Goal: Transaction & Acquisition: Purchase product/service

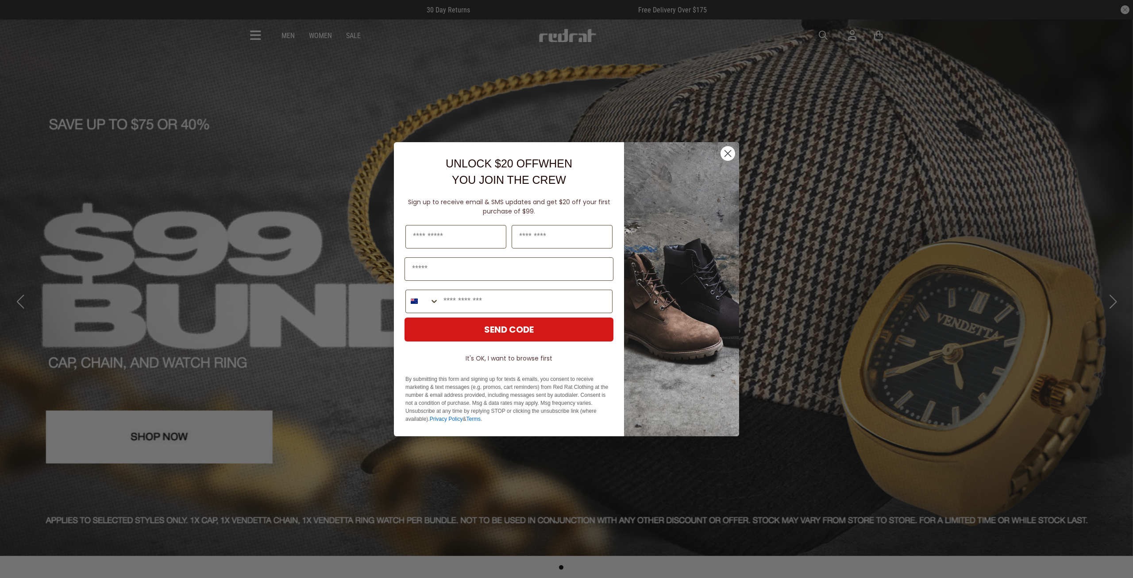
click at [724, 154] on circle "Close dialog" at bounding box center [728, 153] width 15 height 15
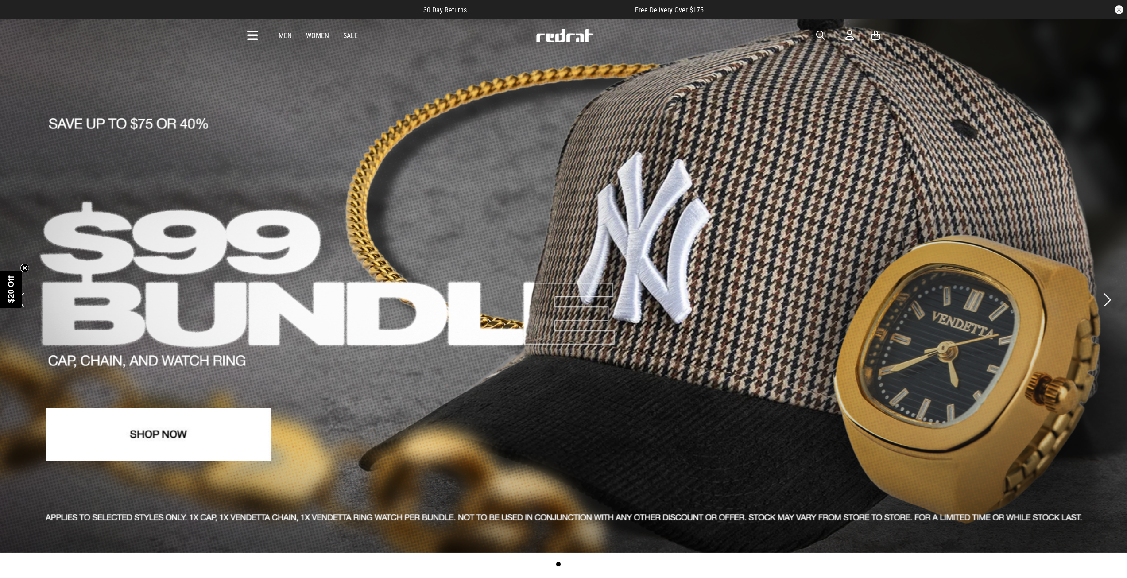
click at [249, 36] on icon at bounding box center [252, 35] width 11 height 15
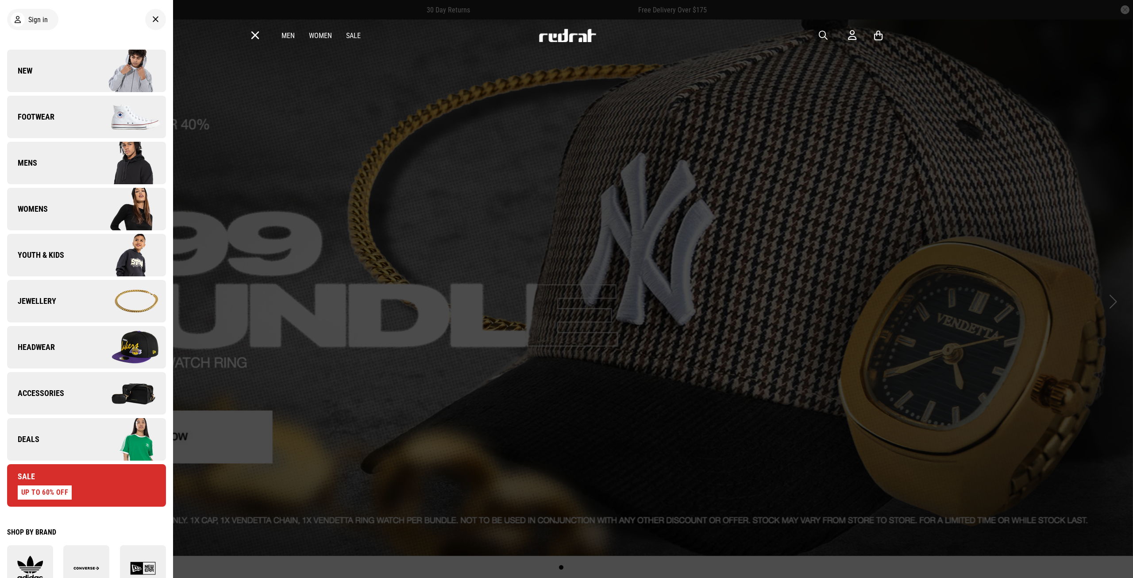
click at [61, 255] on span "Youth & Kids" at bounding box center [35, 255] width 57 height 11
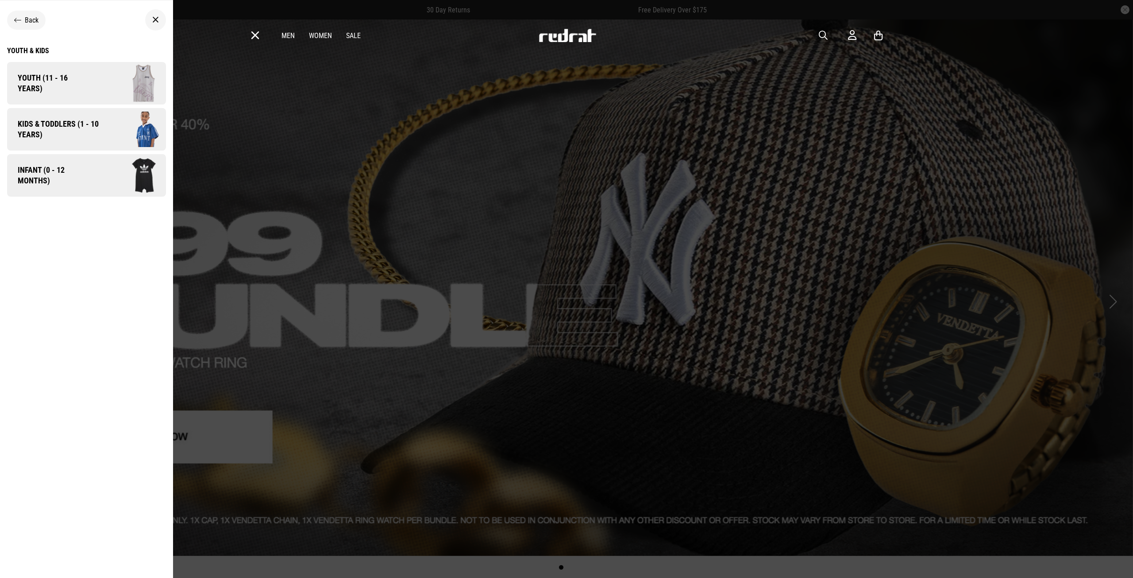
click at [75, 127] on span "Kids & Toddlers (1 - 10 years)" at bounding box center [55, 129] width 96 height 21
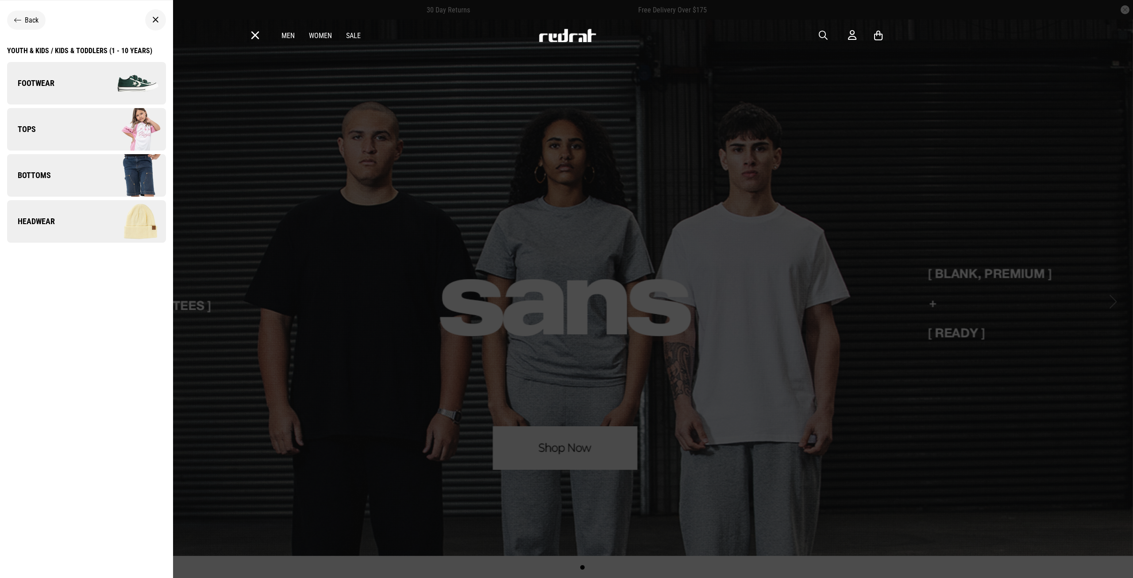
click at [32, 21] on span "Back" at bounding box center [32, 20] width 14 height 8
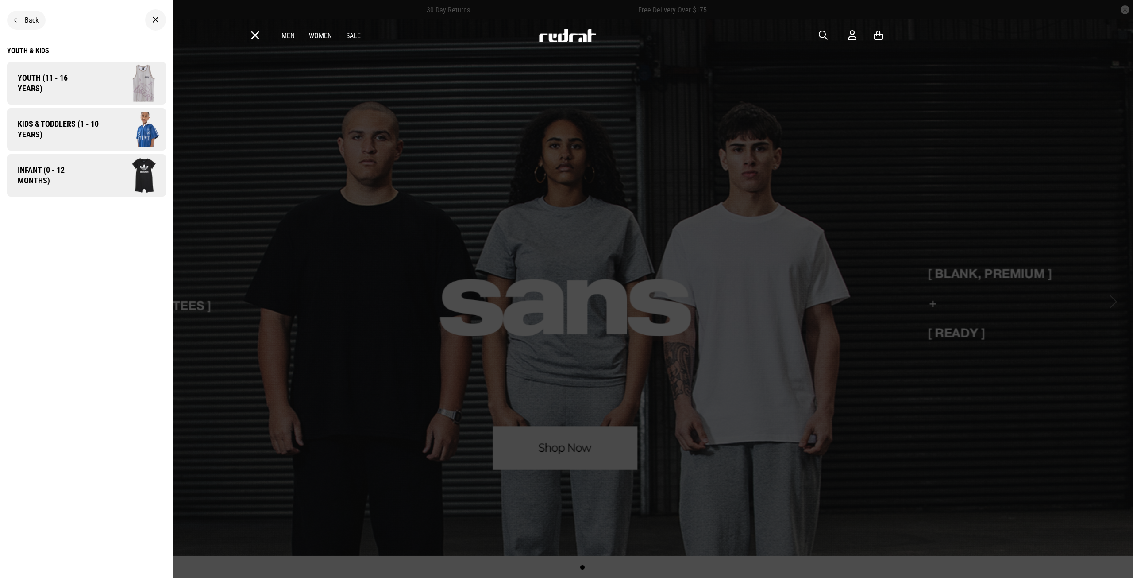
click at [823, 35] on span "button" at bounding box center [823, 35] width 9 height 11
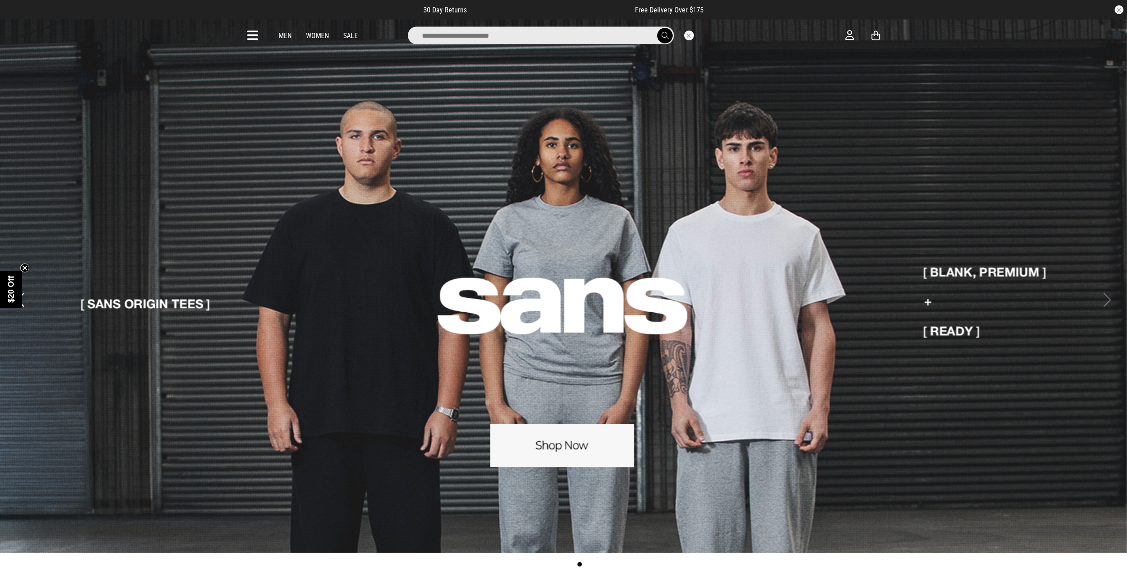
click at [438, 37] on input "search" at bounding box center [541, 36] width 266 height 18
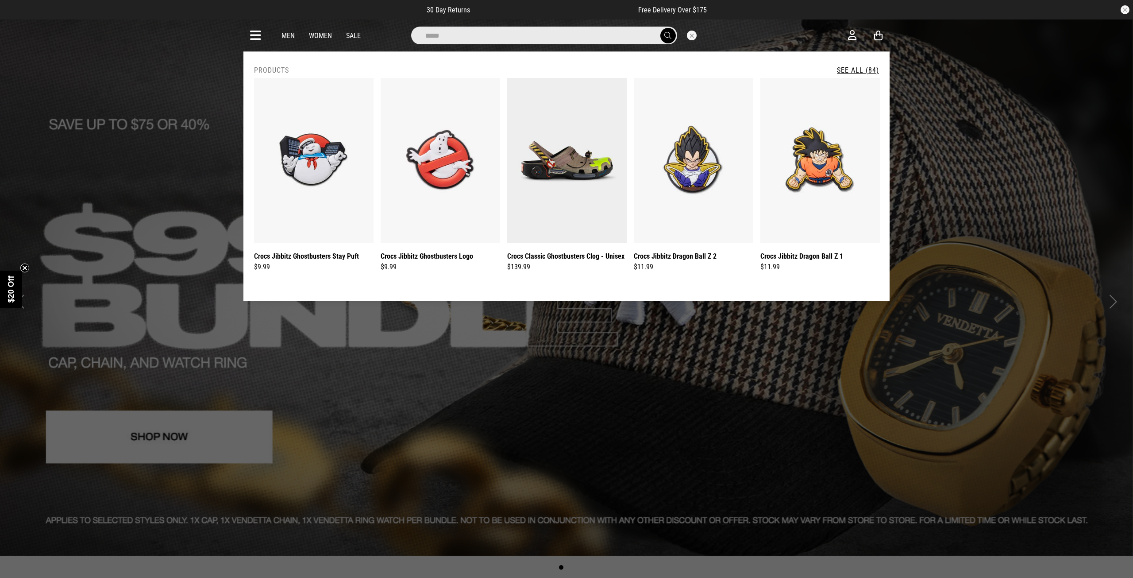
type input "*****"
click at [847, 67] on link "See All (84)" at bounding box center [858, 70] width 42 height 8
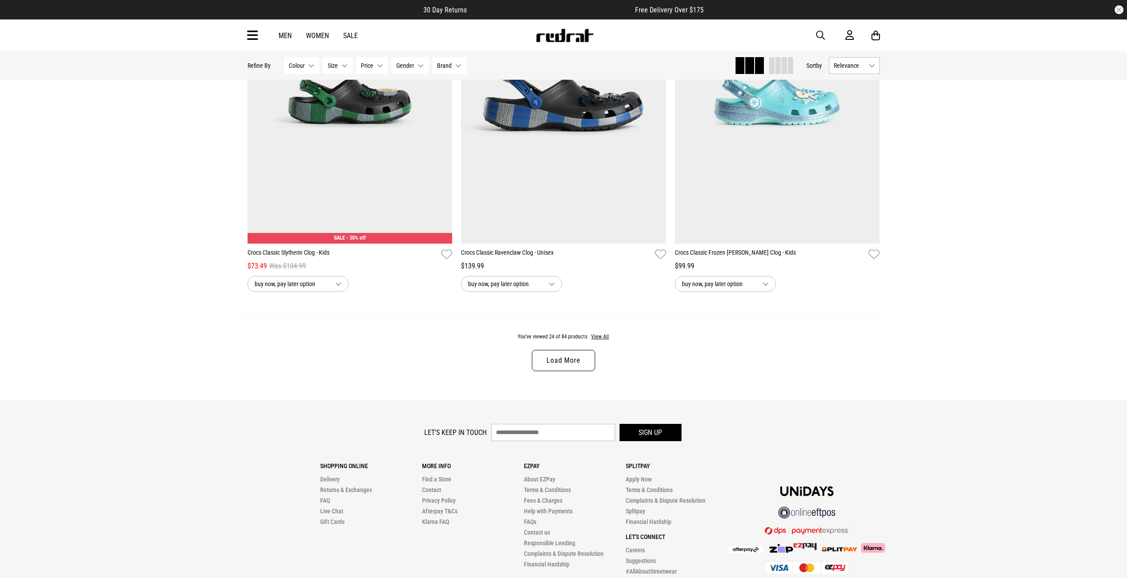
scroll to position [2726, 0]
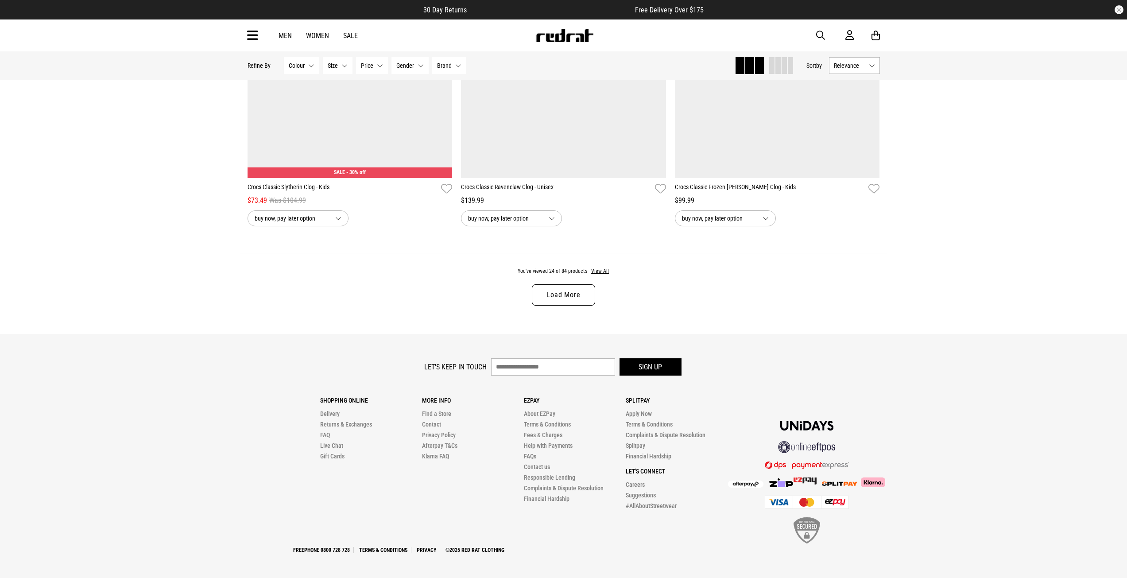
click at [558, 293] on link "Load More" at bounding box center [563, 294] width 63 height 21
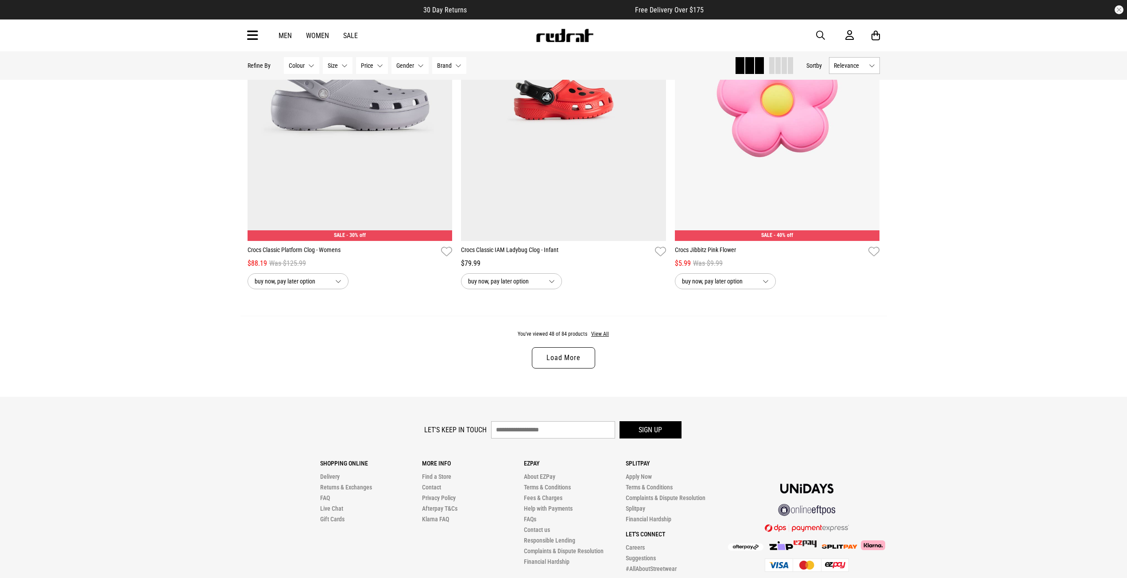
scroll to position [5526, 0]
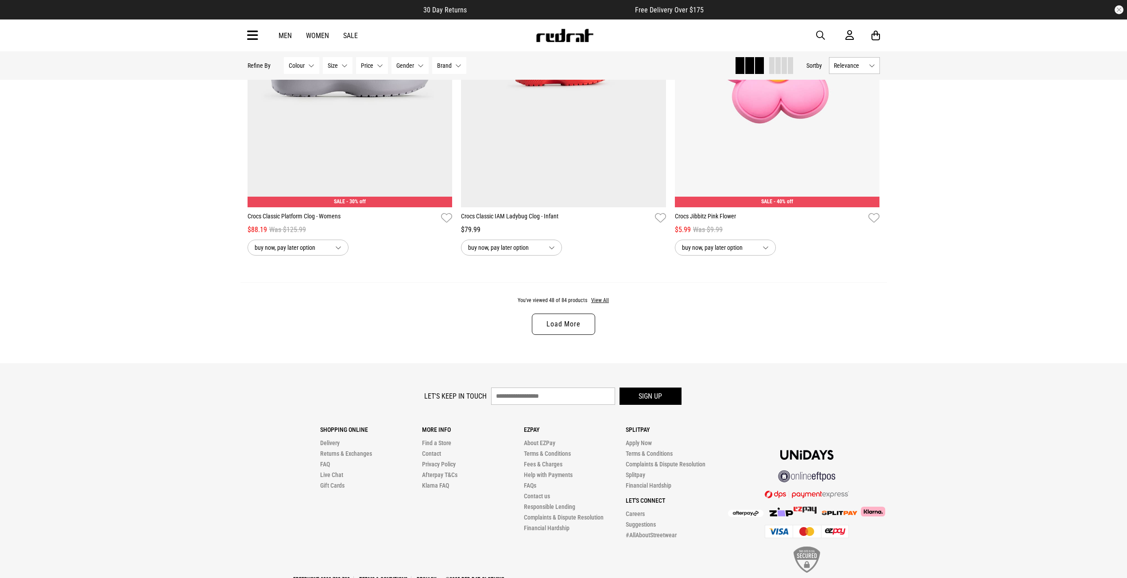
click at [579, 333] on link "Load More" at bounding box center [563, 323] width 63 height 21
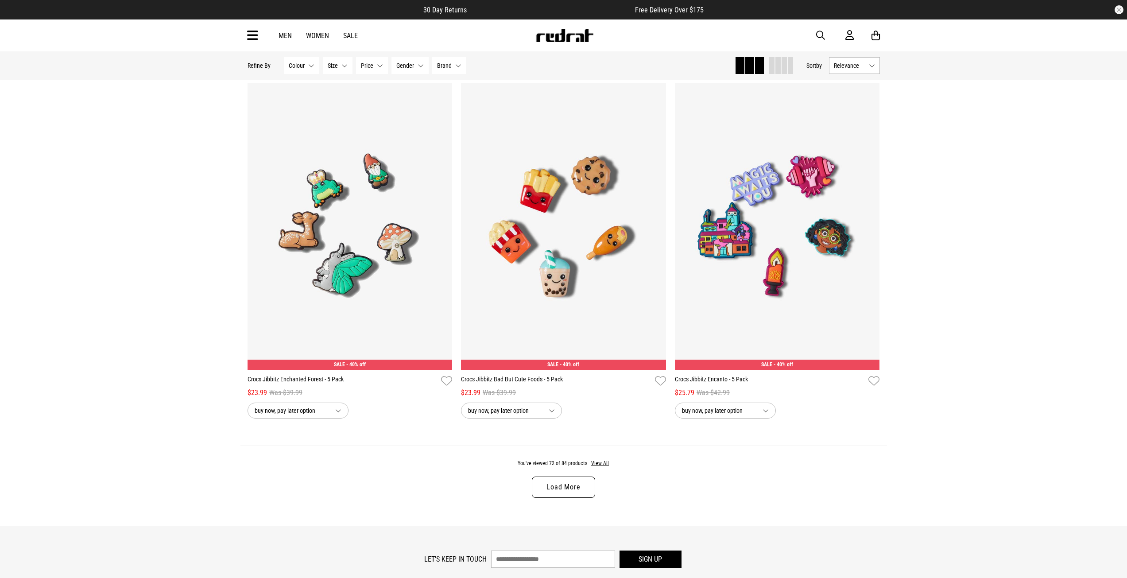
scroll to position [8389, 0]
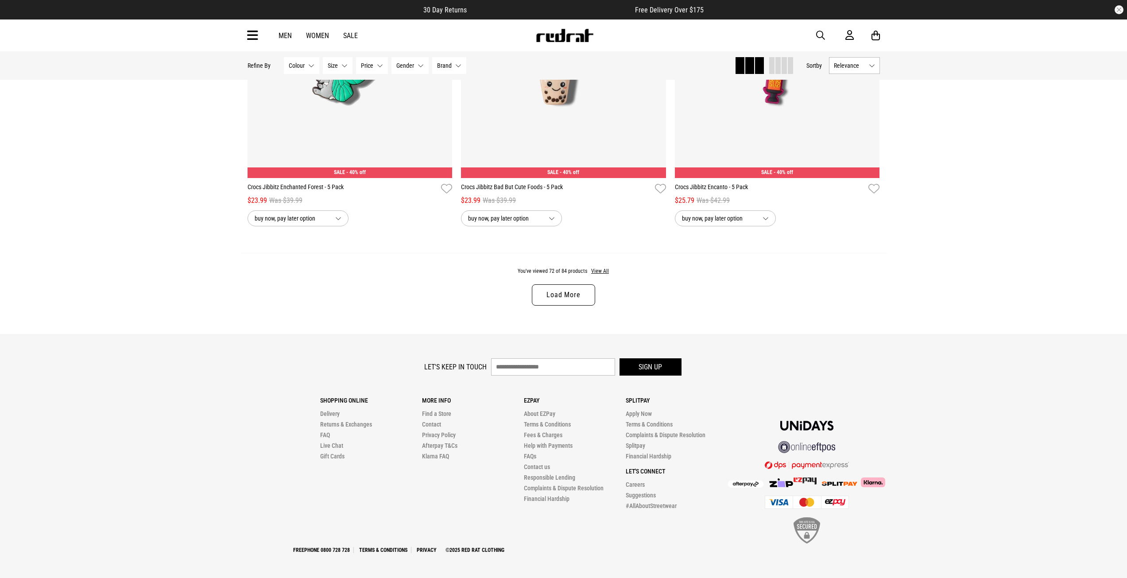
click at [555, 299] on link "Load More" at bounding box center [563, 294] width 63 height 21
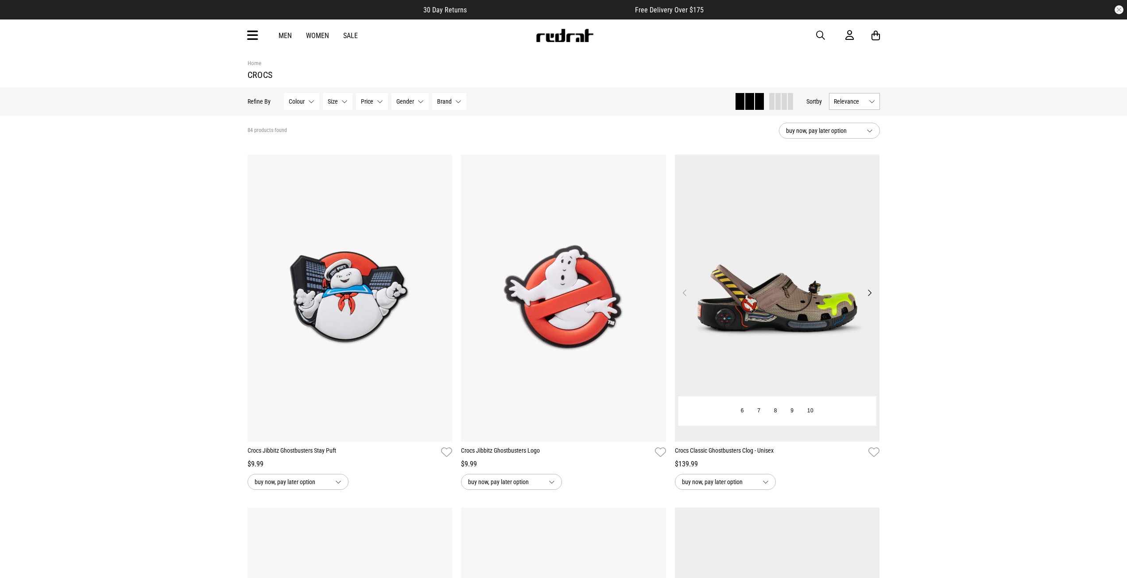
click at [810, 325] on img at bounding box center [777, 297] width 205 height 287
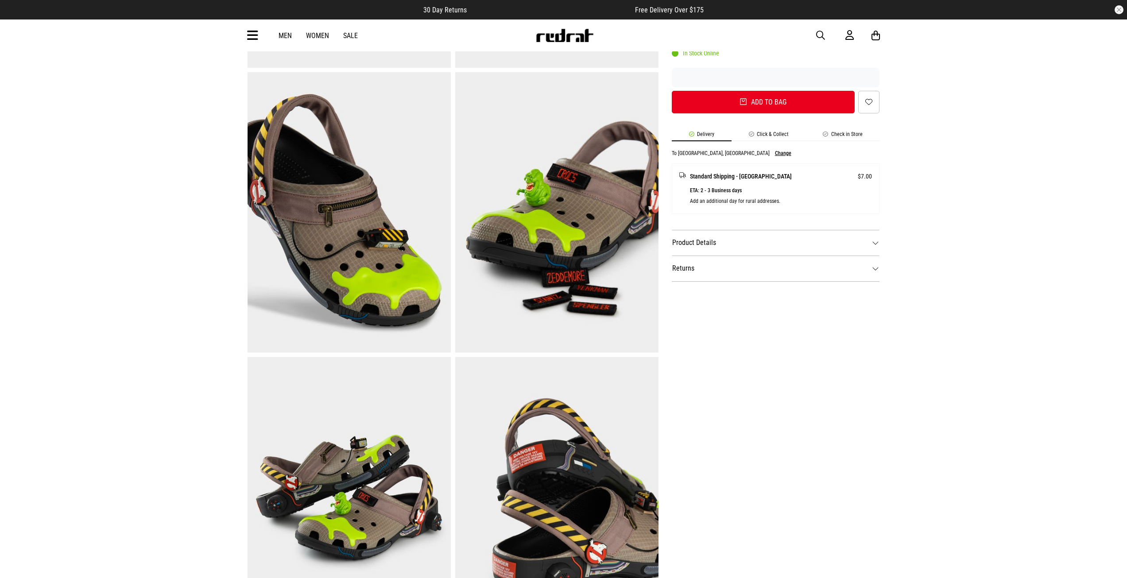
scroll to position [310, 0]
